Goal: Task Accomplishment & Management: Manage account settings

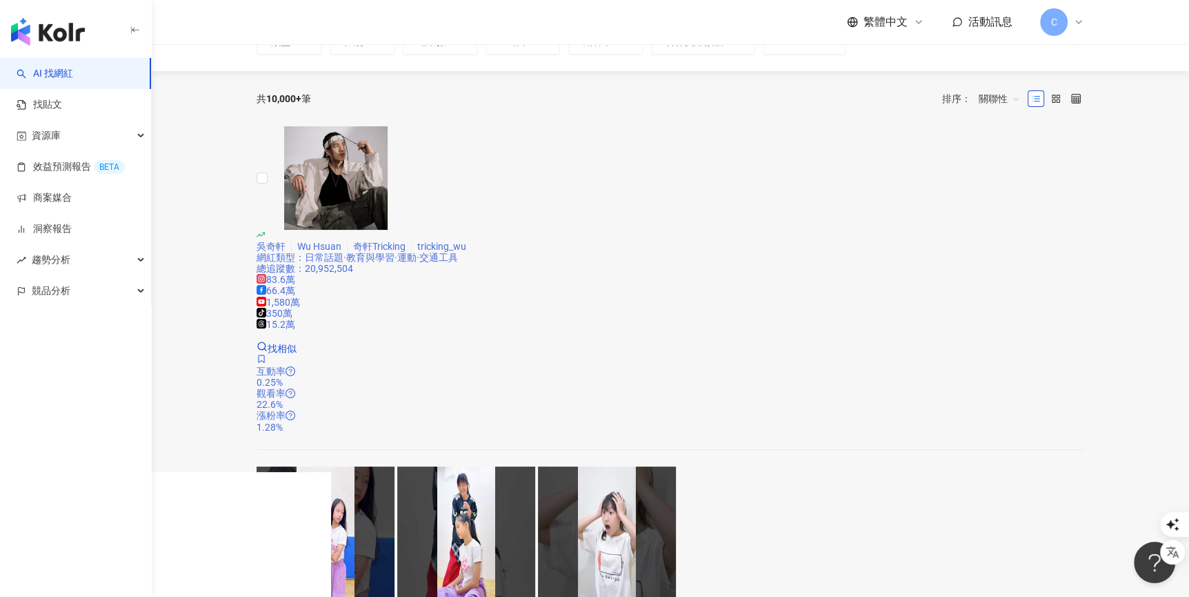
scroll to position [326, 0]
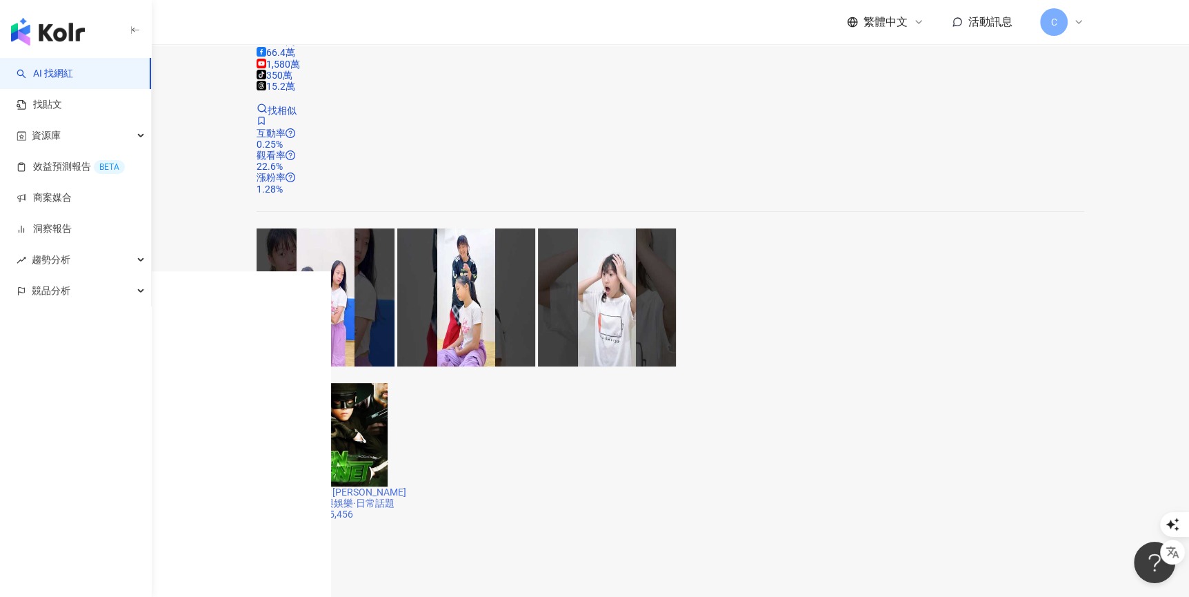
click at [659, 508] on div "總追蹤數 ： 18,305,456" at bounding box center [671, 513] width 828 height 11
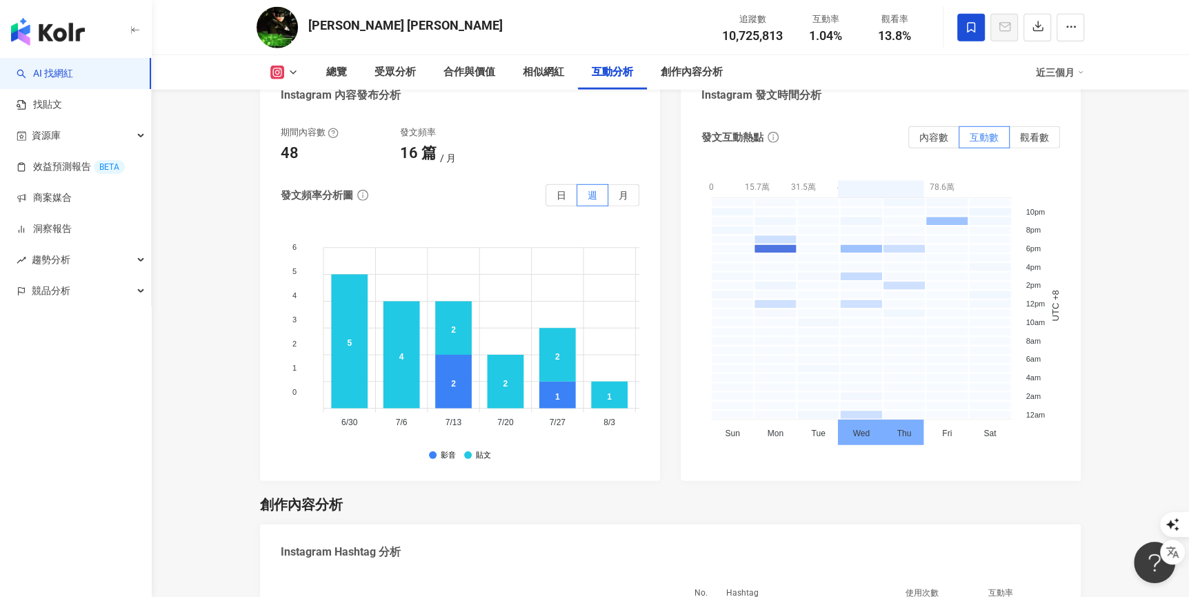
scroll to position [4795, 0]
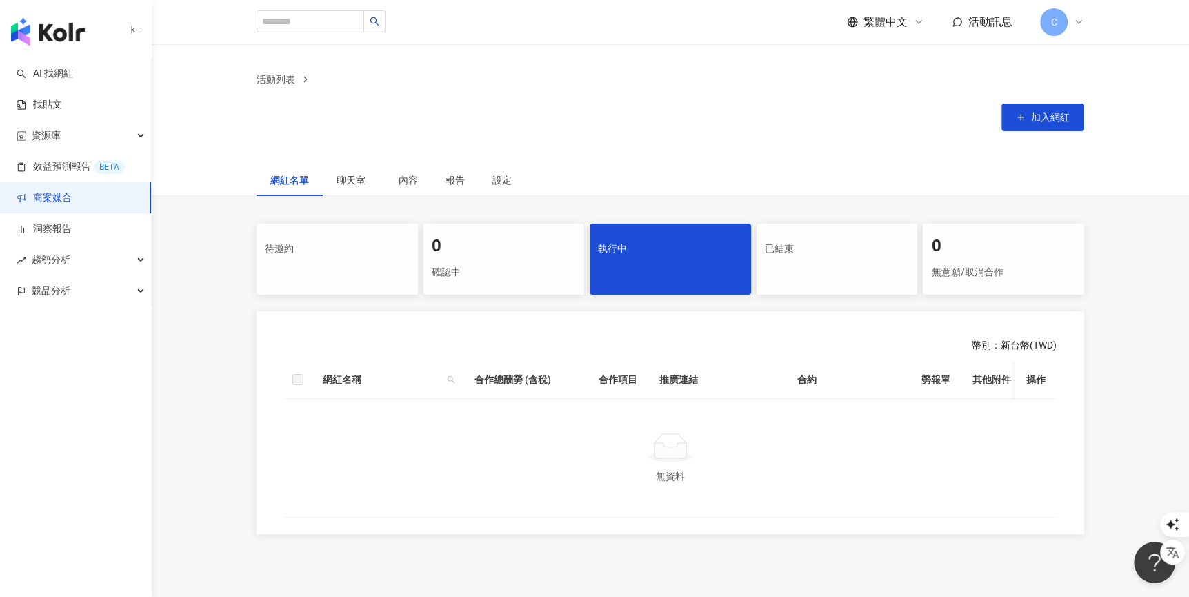
click at [1063, 30] on span "C" at bounding box center [1054, 22] width 28 height 28
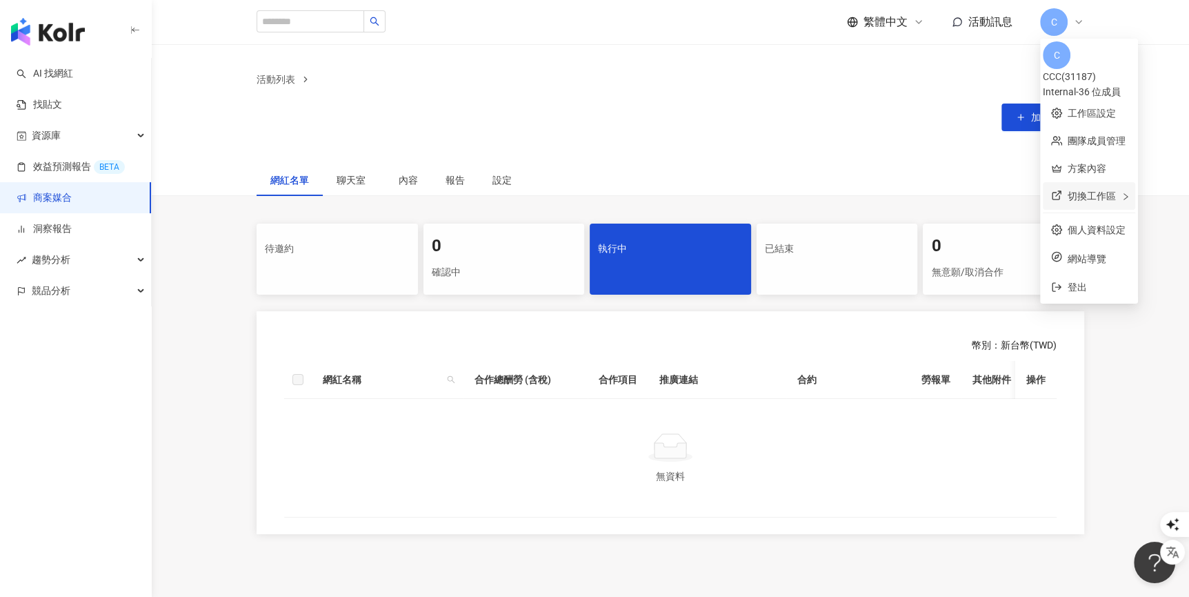
click at [1099, 197] on div "切換工作區" at bounding box center [1089, 196] width 92 height 28
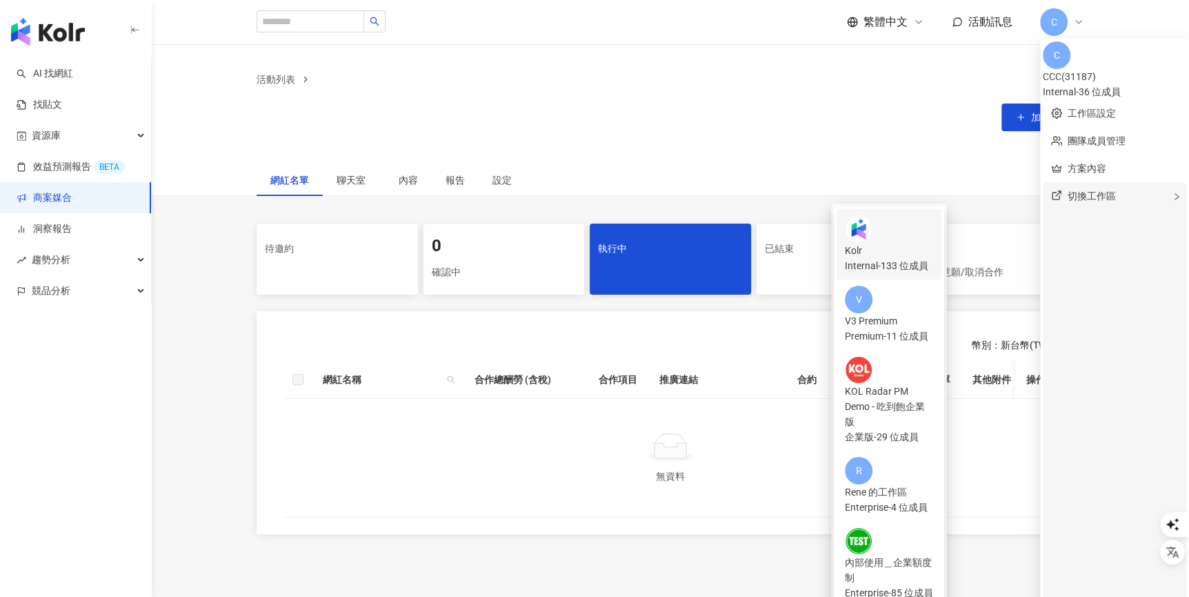
click at [923, 243] on div "Kolr" at bounding box center [889, 250] width 88 height 15
